Goal: Navigation & Orientation: Find specific page/section

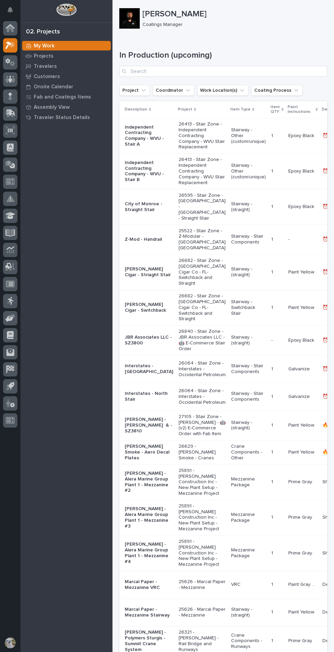
scroll to position [2, 0]
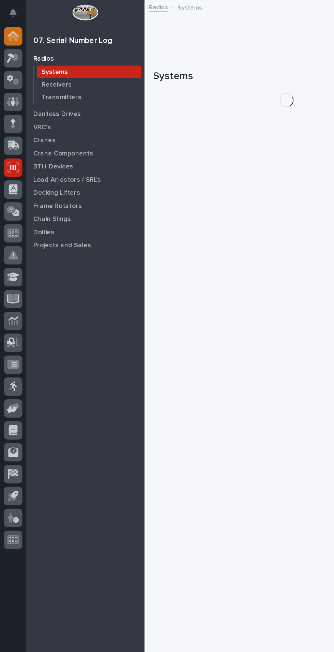
click at [10, 28] on icon at bounding box center [10, 28] width 7 height 7
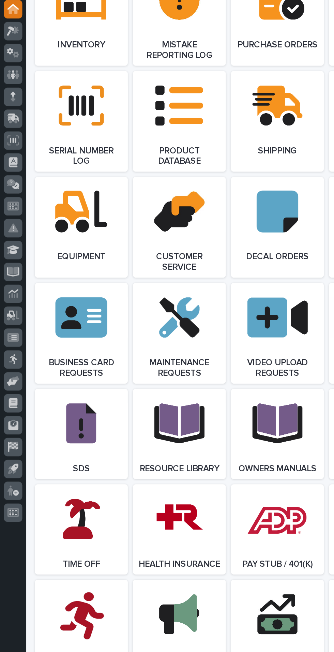
scroll to position [749, 0]
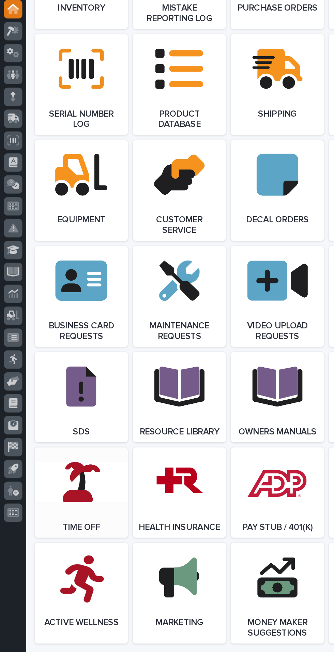
click at [71, 407] on link "Open Link" at bounding box center [63, 405] width 72 height 70
